Goal: Information Seeking & Learning: Learn about a topic

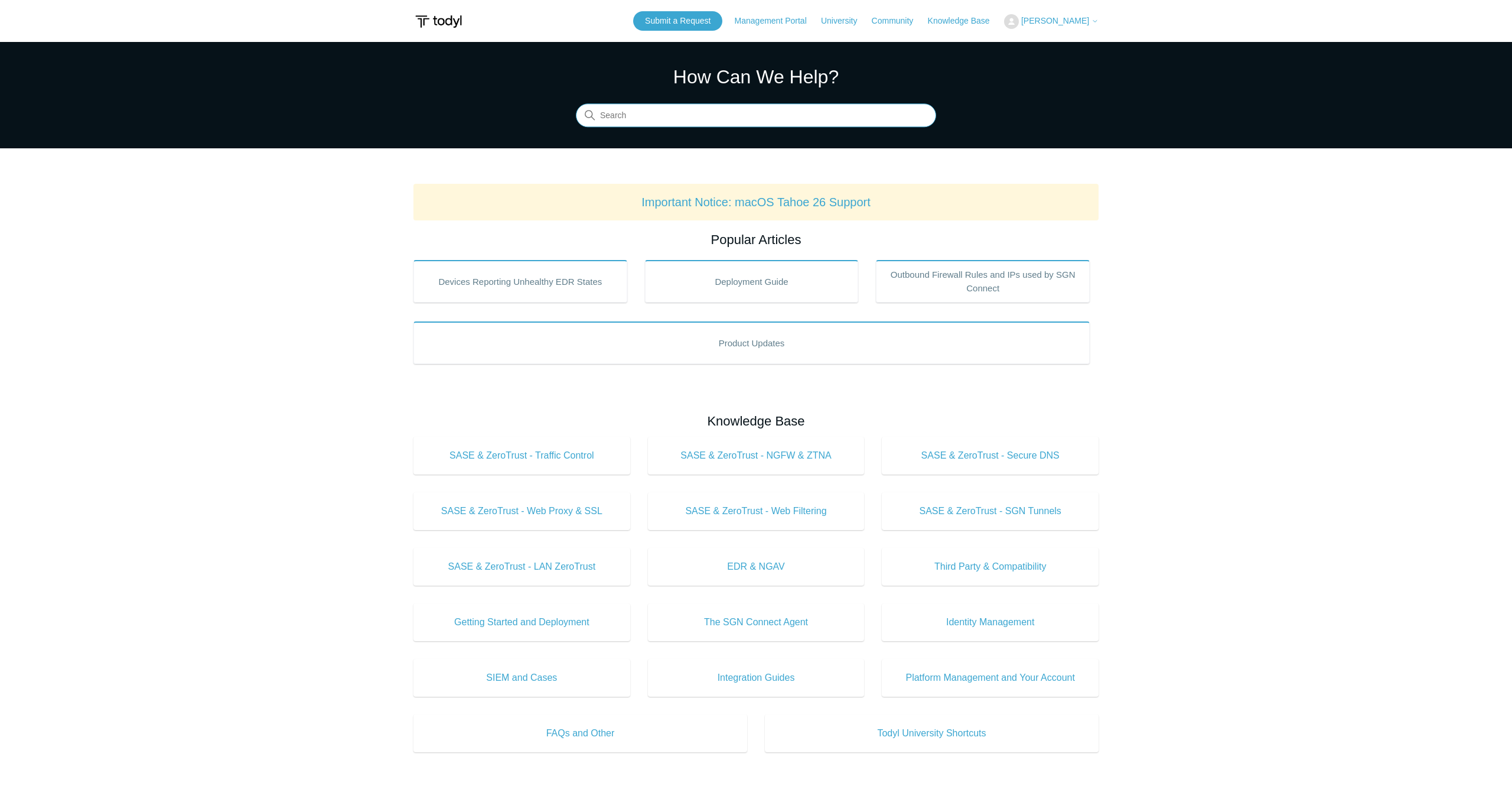
click at [826, 116] on input "Search" at bounding box center [756, 116] width 360 height 24
type input "detection"
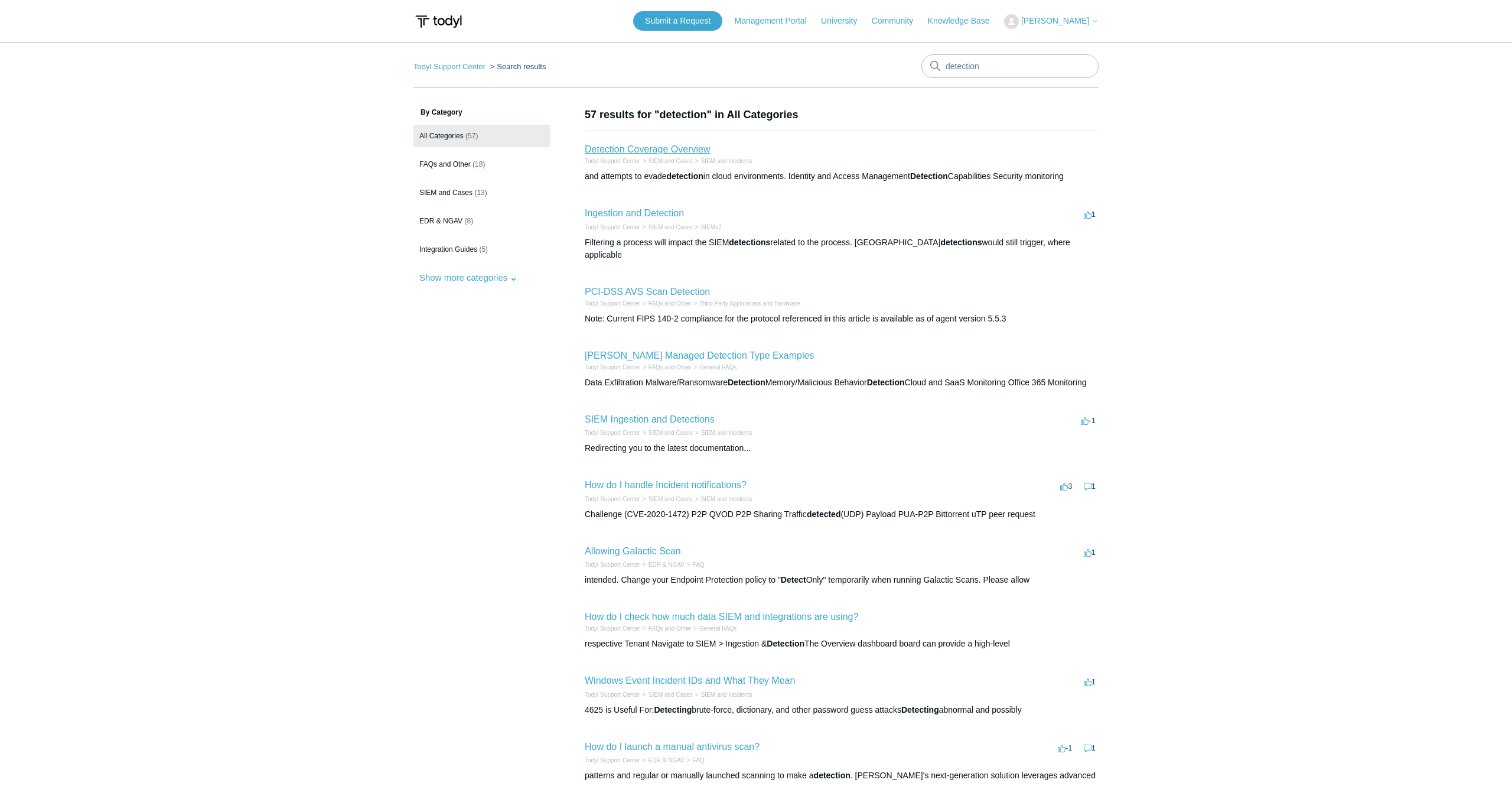
click at [695, 153] on link "Detection Coverage Overview" at bounding box center [647, 149] width 125 height 10
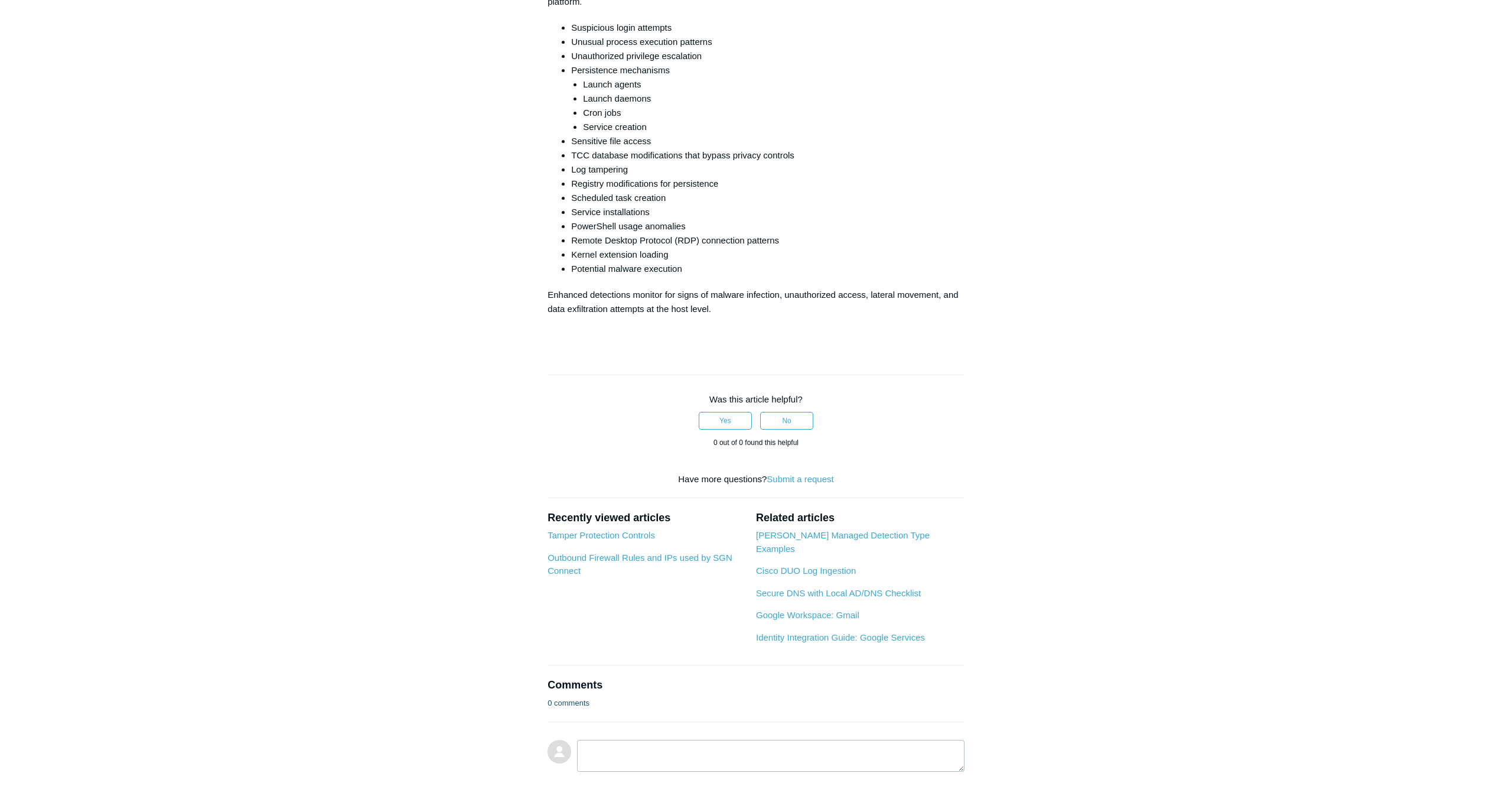
scroll to position [3027, 0]
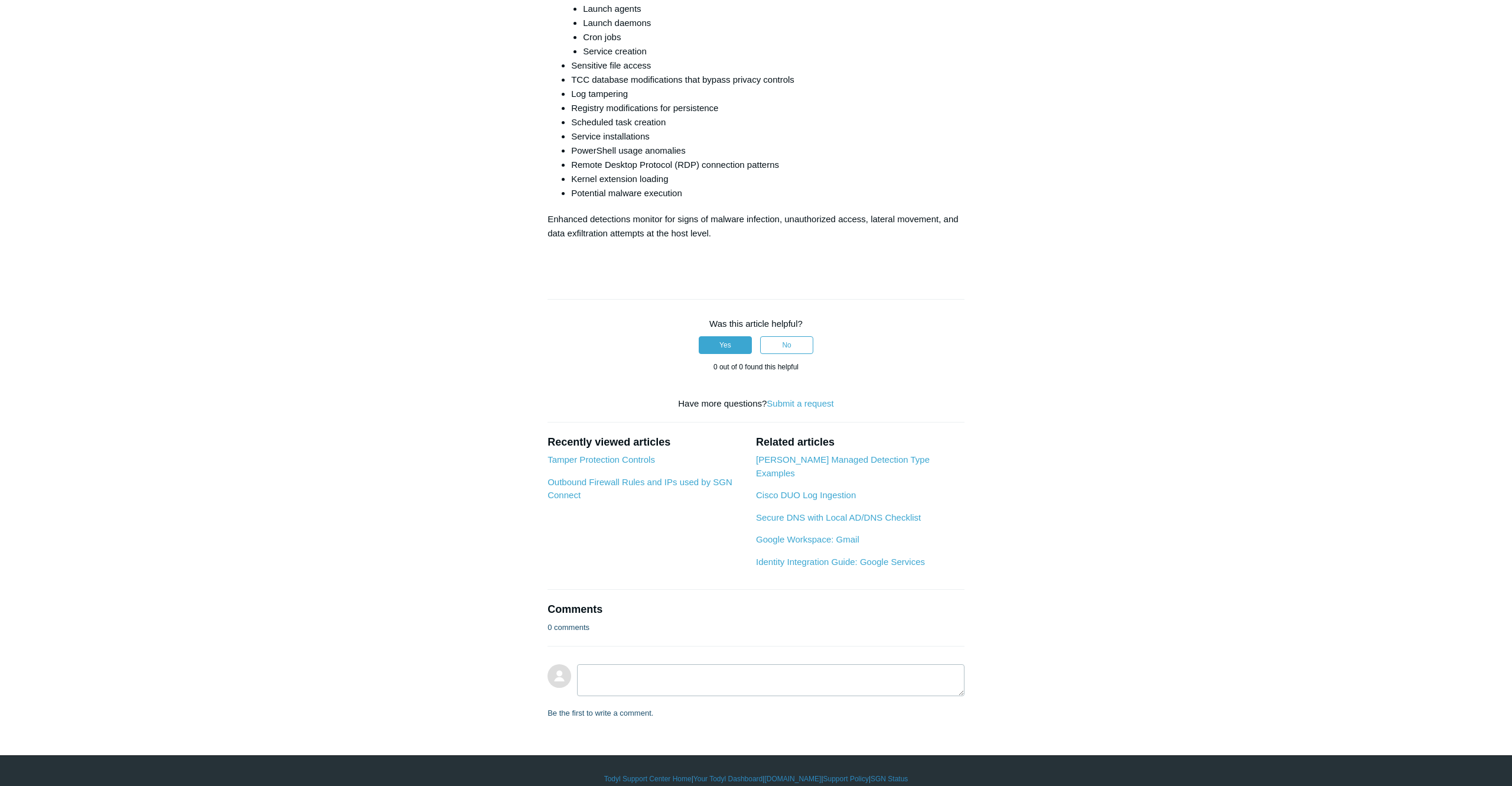
click at [735, 349] on button "Yes" at bounding box center [726, 345] width 53 height 18
click at [766, 371] on span "1 out of 1 found this helpful" at bounding box center [756, 366] width 85 height 8
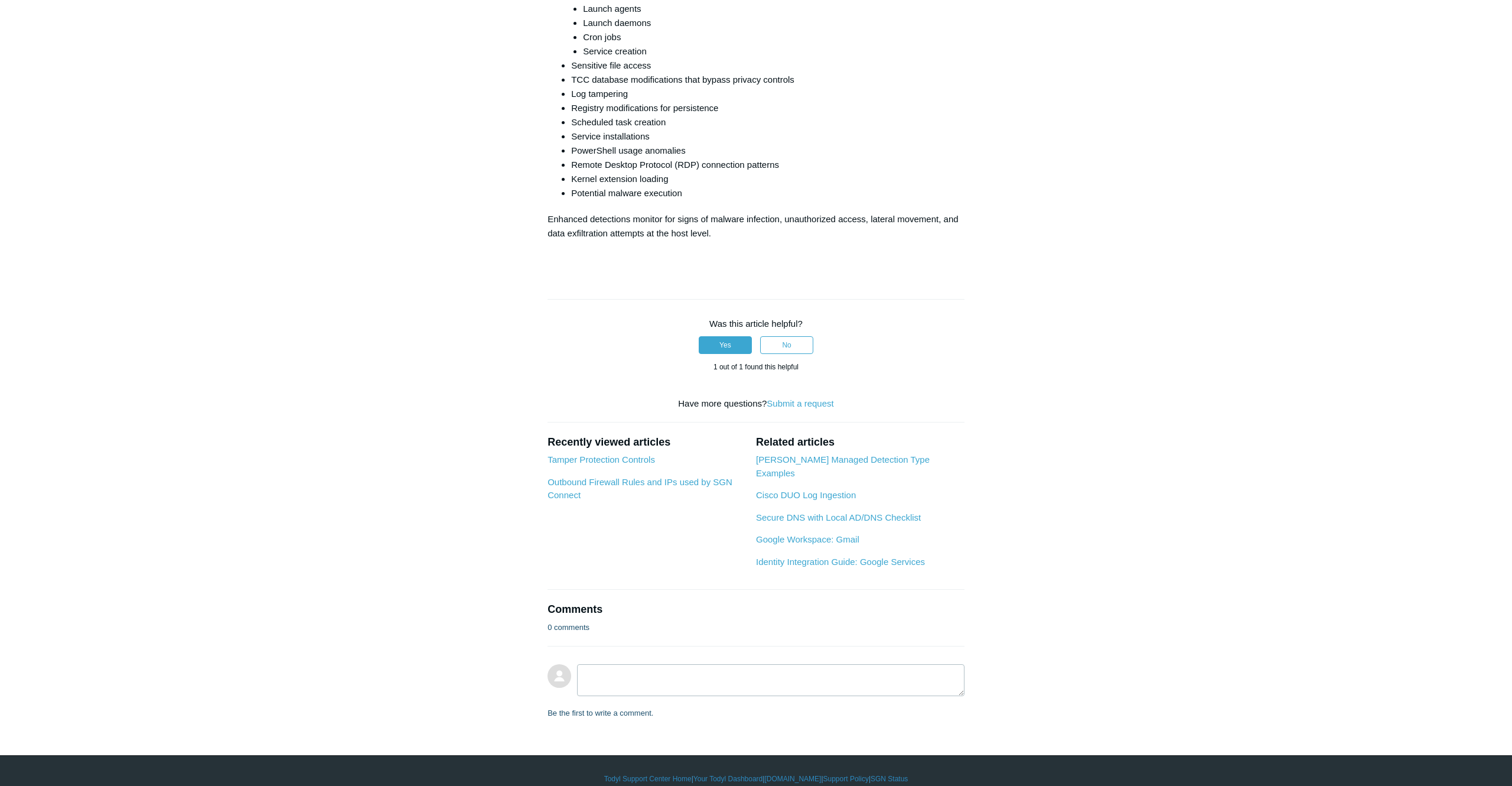
click at [573, 302] on div "Was this article helpful? Yes No 1 out of 1 found this helpful" at bounding box center [756, 345] width 417 height 92
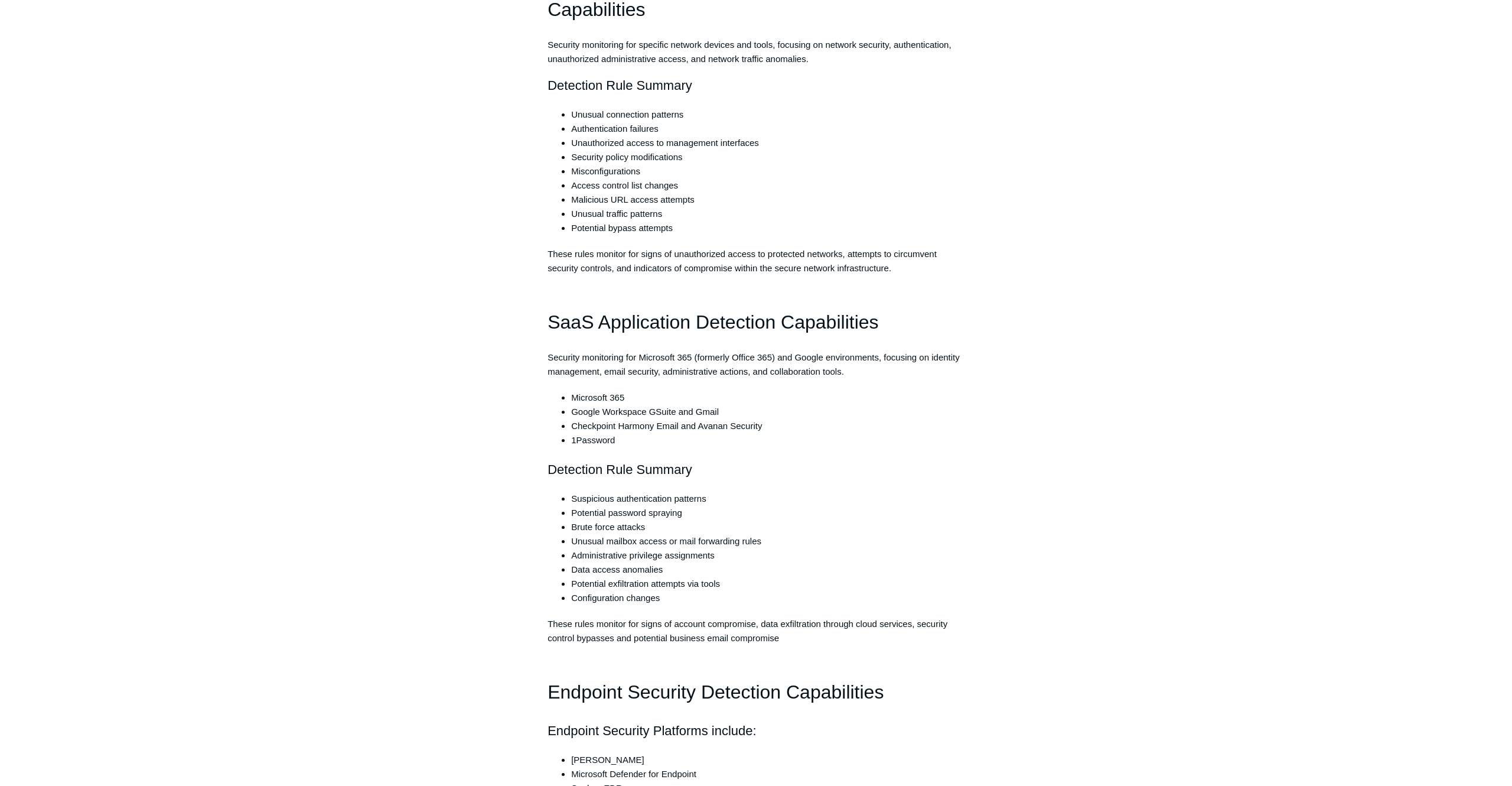
scroll to position [1587, 0]
